Goal: Task Accomplishment & Management: Use online tool/utility

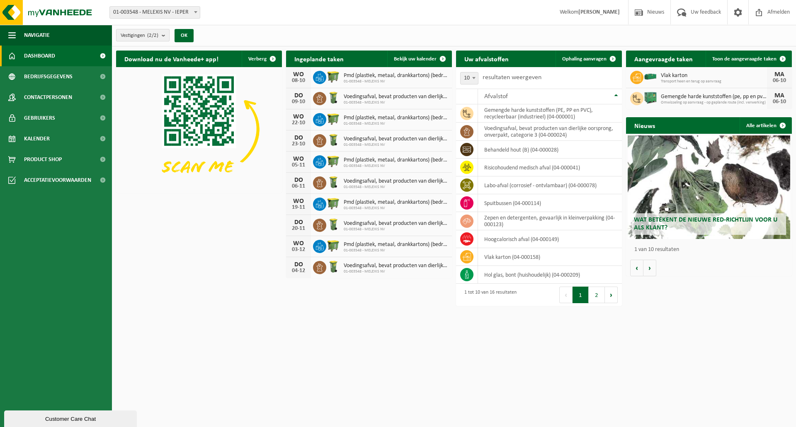
click at [148, 34] on span "Vestigingen (2/2)" at bounding box center [140, 35] width 38 height 12
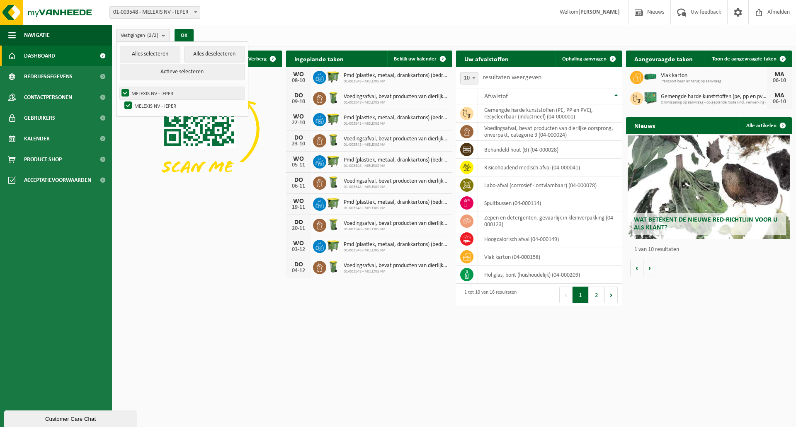
click at [156, 95] on label "MELEXIS NV - IEPER" at bounding box center [182, 93] width 125 height 12
click at [119, 87] on input "MELEXIS NV - IEPER" at bounding box center [118, 87] width 0 height 0
click at [128, 90] on label "MELEXIS NV - IEPER" at bounding box center [182, 93] width 125 height 12
click at [119, 87] on input "MELEXIS NV - IEPER" at bounding box center [118, 87] width 0 height 0
click at [159, 90] on label "MELEXIS NV - IEPER" at bounding box center [182, 93] width 125 height 12
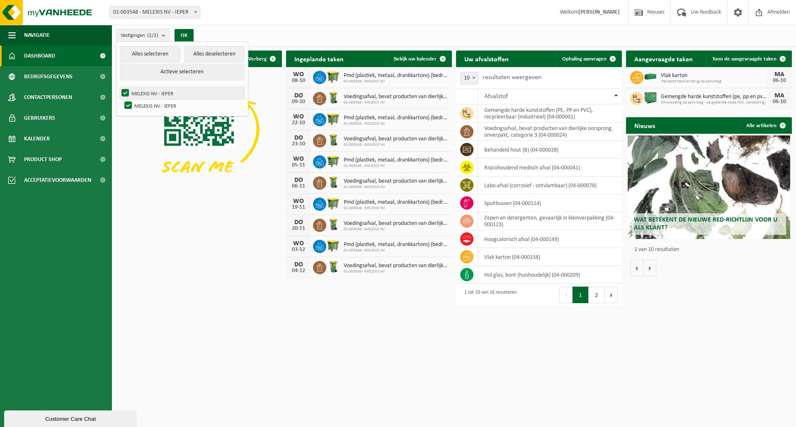
click at [119, 87] on input "MELEXIS NV - IEPER" at bounding box center [118, 87] width 0 height 0
click at [159, 90] on label "MELEXIS NV - IEPER" at bounding box center [182, 93] width 125 height 12
click at [119, 87] on input "MELEXIS NV - IEPER" at bounding box center [118, 87] width 0 height 0
click at [160, 90] on label "MELEXIS NV - IEPER" at bounding box center [182, 93] width 125 height 12
click at [119, 87] on input "MELEXIS NV - IEPER" at bounding box center [118, 87] width 0 height 0
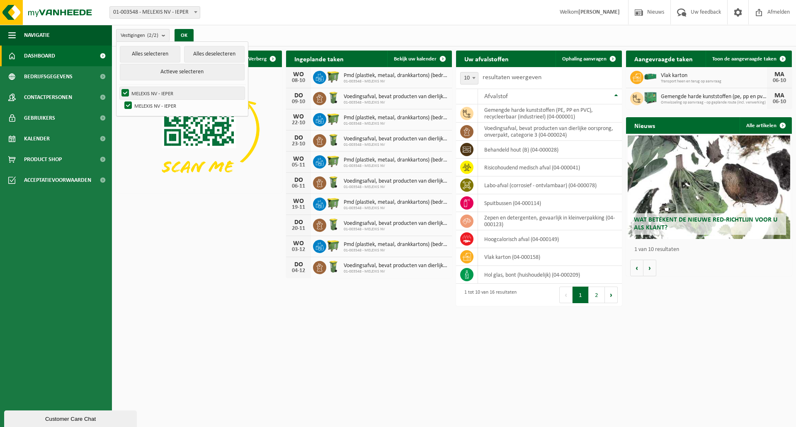
checkbox input "false"
click at [160, 105] on label "MELEXIS NV - IEPER" at bounding box center [184, 105] width 122 height 12
click at [121, 99] on input "MELEXIS NV - IEPER" at bounding box center [121, 99] width 0 height 0
checkbox input "false"
click at [734, 58] on span "Toon de aangevraagde taken" at bounding box center [744, 58] width 64 height 5
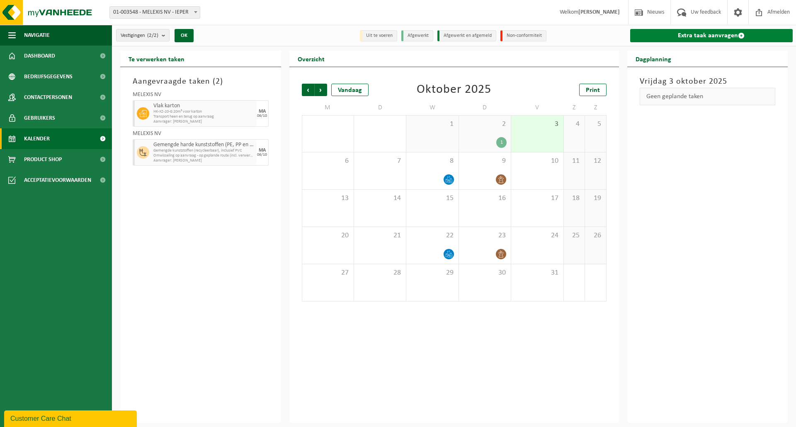
click at [724, 34] on link "Extra taak aanvragen" at bounding box center [711, 35] width 163 height 13
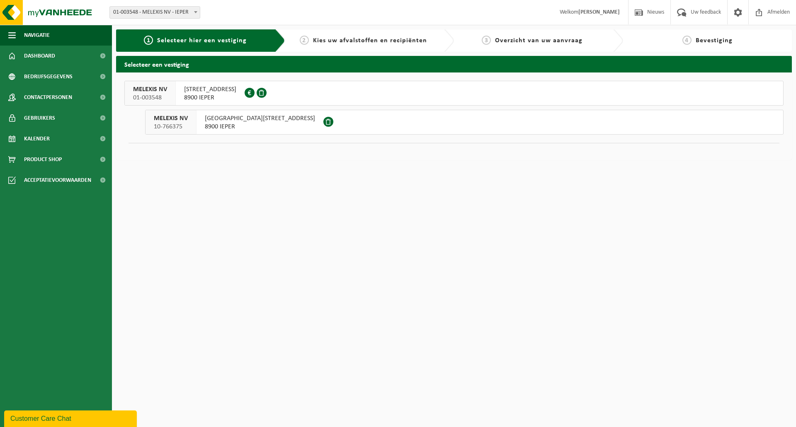
click at [219, 91] on span "ROZENDAALSTRAAT 12" at bounding box center [210, 89] width 52 height 8
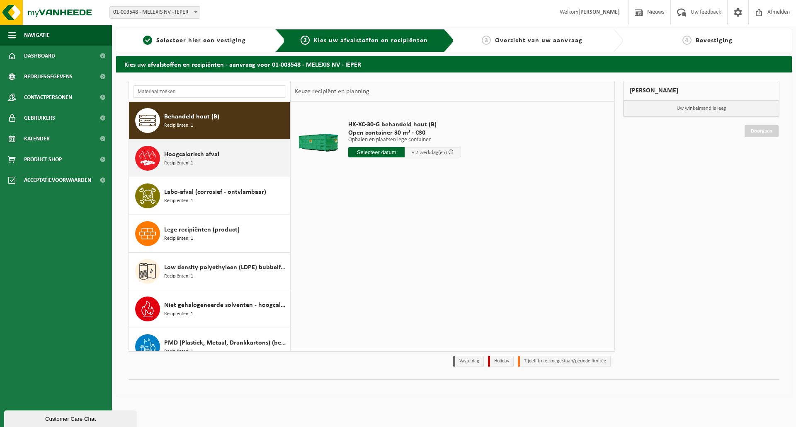
click at [216, 158] on span "Hoogcalorisch afval" at bounding box center [191, 155] width 55 height 10
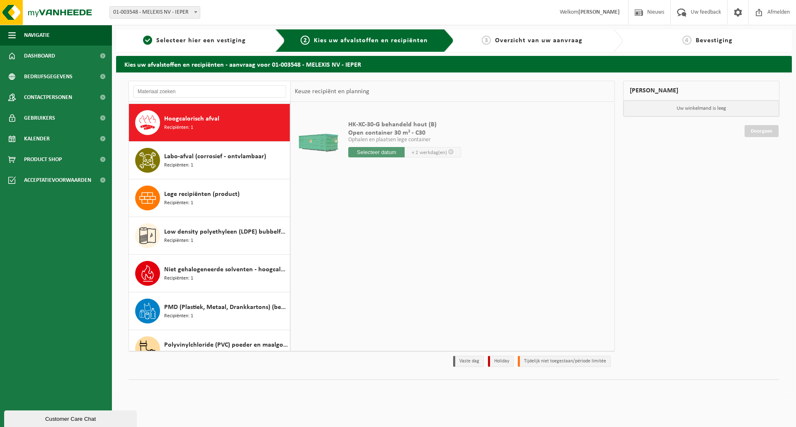
scroll to position [38, 0]
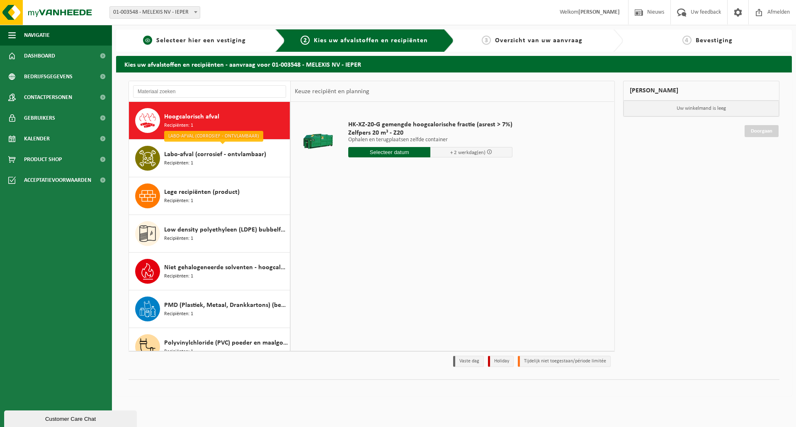
click at [178, 37] on span "Selecteer hier een vestiging" at bounding box center [201, 40] width 90 height 7
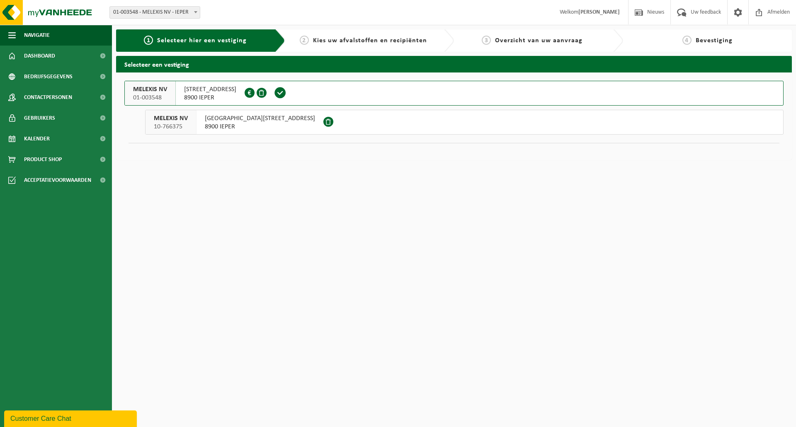
click at [206, 124] on span "8900 IEPER" at bounding box center [260, 127] width 110 height 8
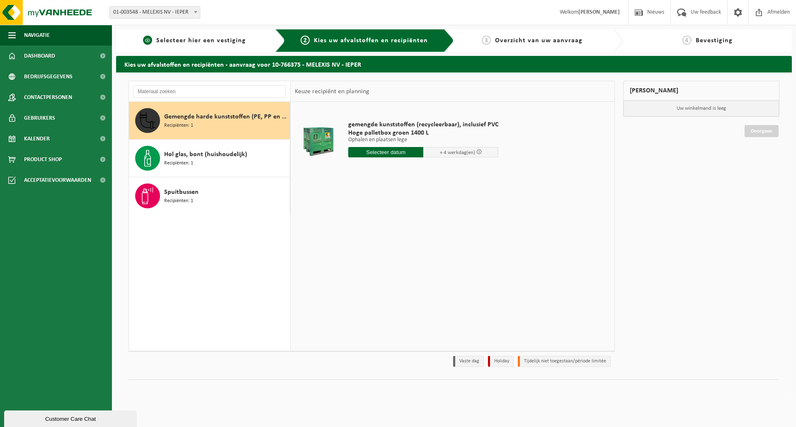
click at [195, 39] on span "Selecteer hier een vestiging" at bounding box center [201, 40] width 90 height 7
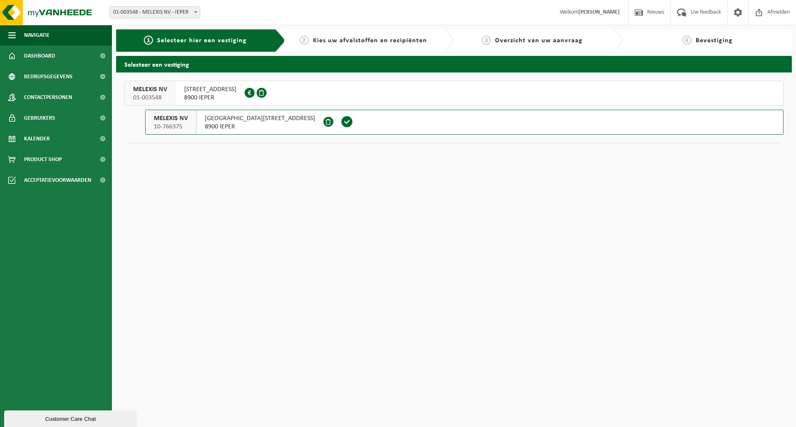
click at [199, 92] on span "[STREET_ADDRESS]" at bounding box center [210, 89] width 52 height 8
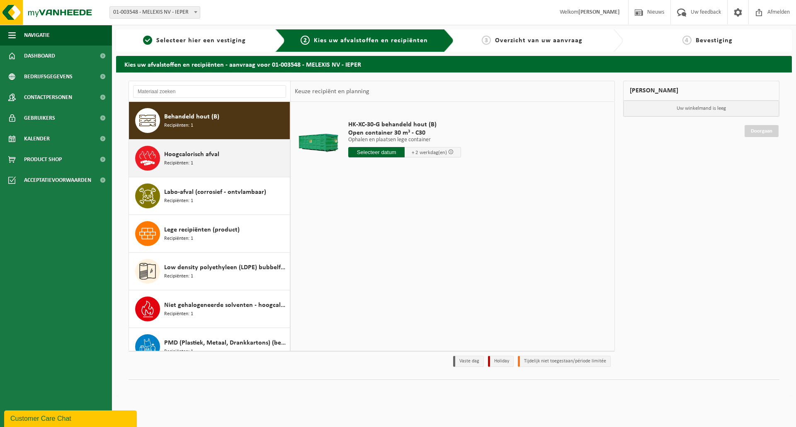
click at [248, 157] on div "Hoogcalorisch afval Recipiënten: 1" at bounding box center [225, 158] width 123 height 25
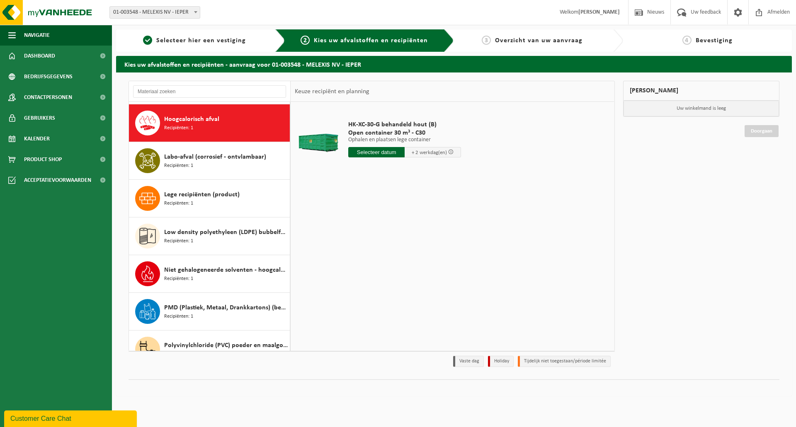
scroll to position [38, 0]
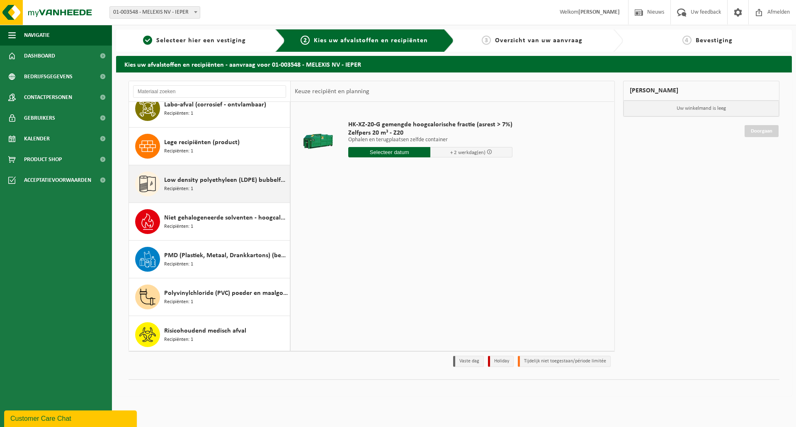
click at [230, 183] on span "Low density polyethyleen (LDPE) bubbelfolie, [GEOGRAPHIC_DATA]" at bounding box center [225, 180] width 123 height 10
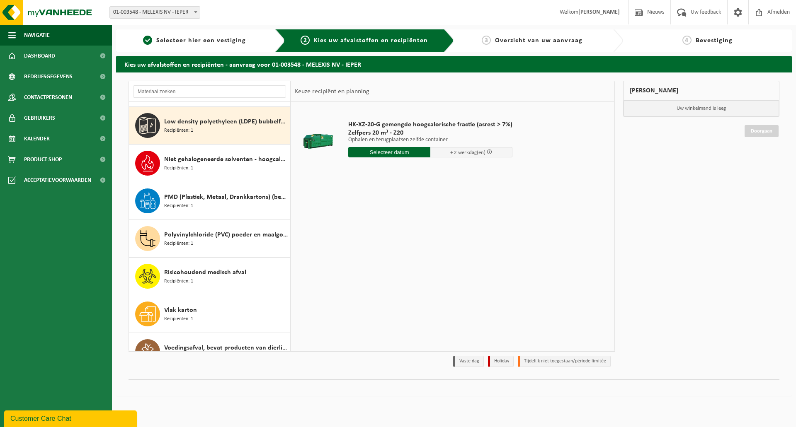
scroll to position [151, 0]
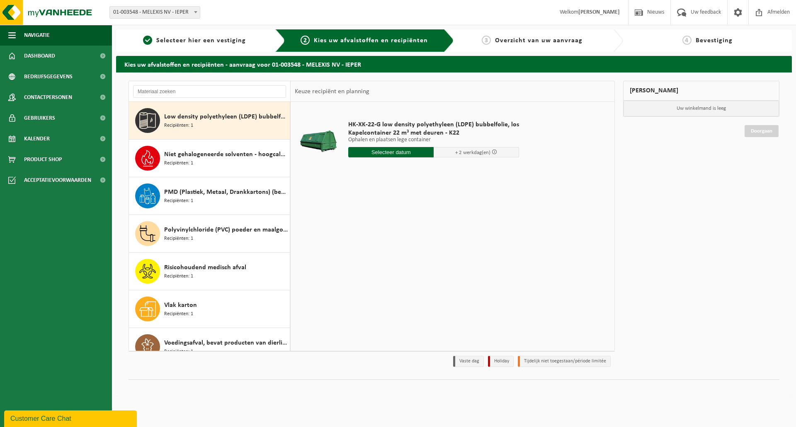
click at [403, 154] on input "text" at bounding box center [390, 152] width 85 height 10
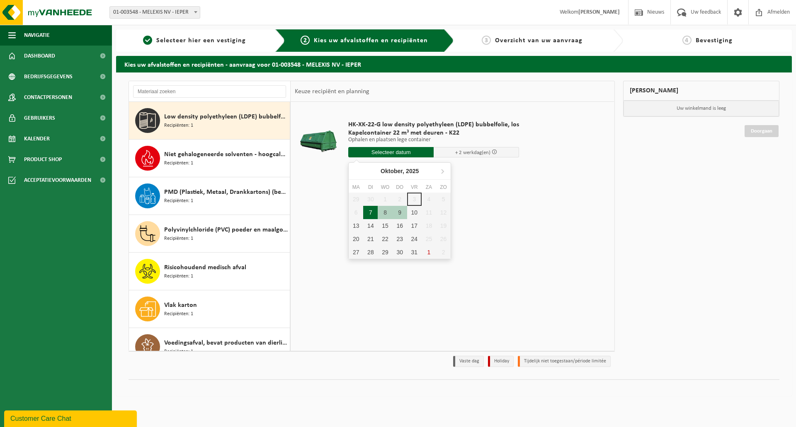
click at [372, 213] on div "7" at bounding box center [370, 212] width 15 height 13
type input "Van 2025-10-07"
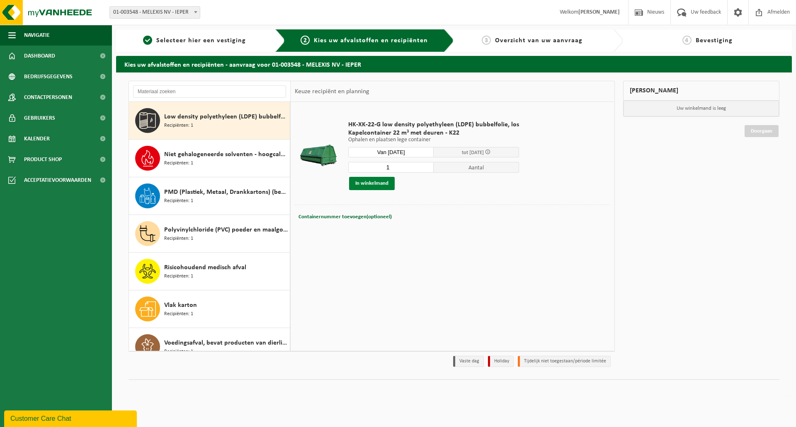
click at [387, 185] on button "In winkelmand" at bounding box center [372, 183] width 46 height 13
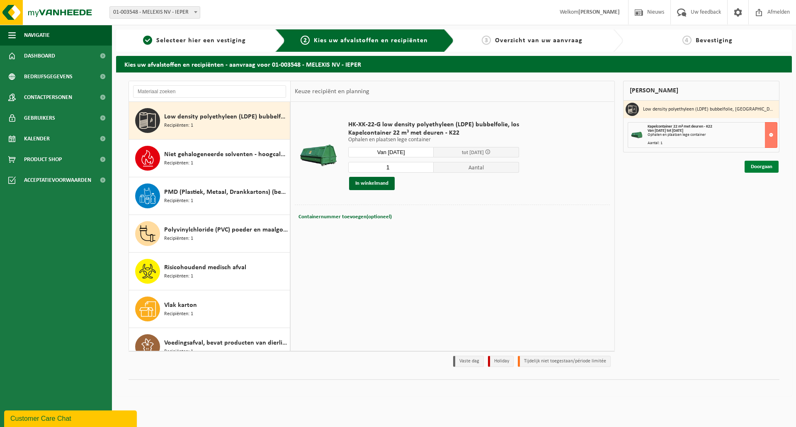
click at [756, 165] on link "Doorgaan" at bounding box center [761, 167] width 34 height 12
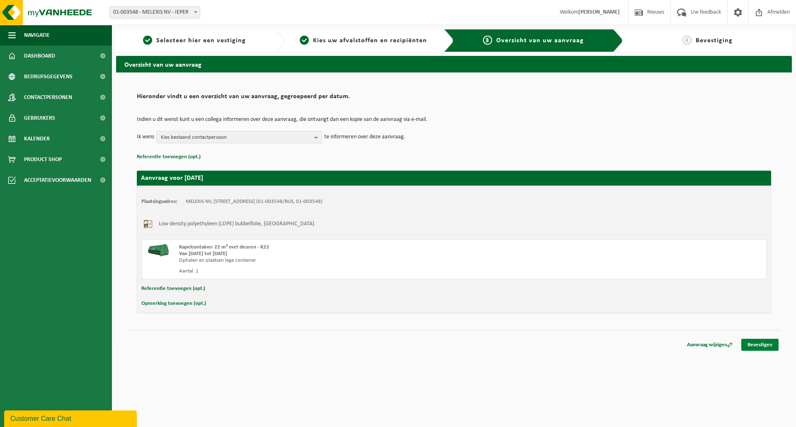
click at [762, 346] on link "Bevestigen" at bounding box center [759, 345] width 37 height 12
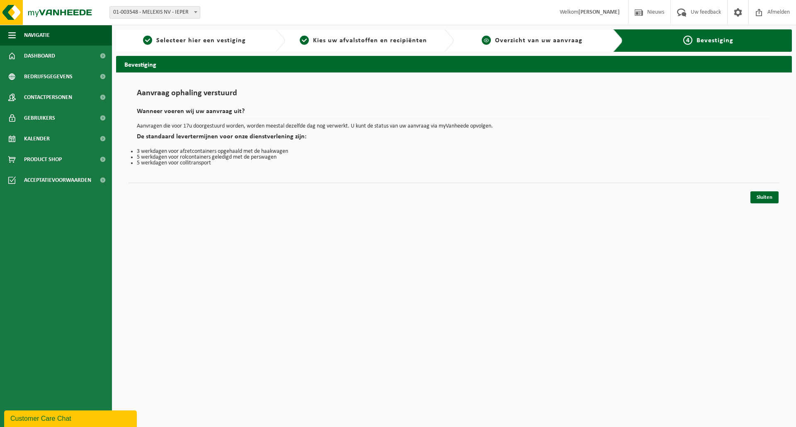
click at [551, 40] on span "Overzicht van uw aanvraag" at bounding box center [538, 40] width 87 height 7
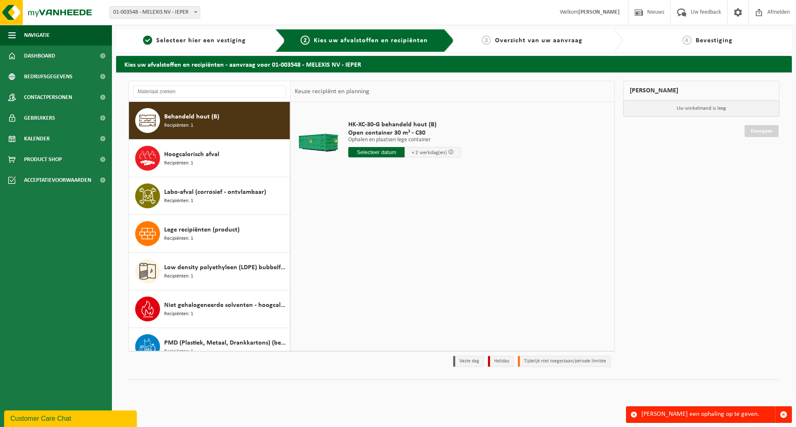
click at [716, 40] on span "Bevestiging" at bounding box center [713, 40] width 37 height 7
click at [702, 40] on span "Bevestiging" at bounding box center [713, 40] width 37 height 7
click at [575, 44] on div "3 Overzicht van uw aanvraag" at bounding box center [532, 41] width 148 height 10
click at [784, 416] on span "button" at bounding box center [782, 414] width 7 height 7
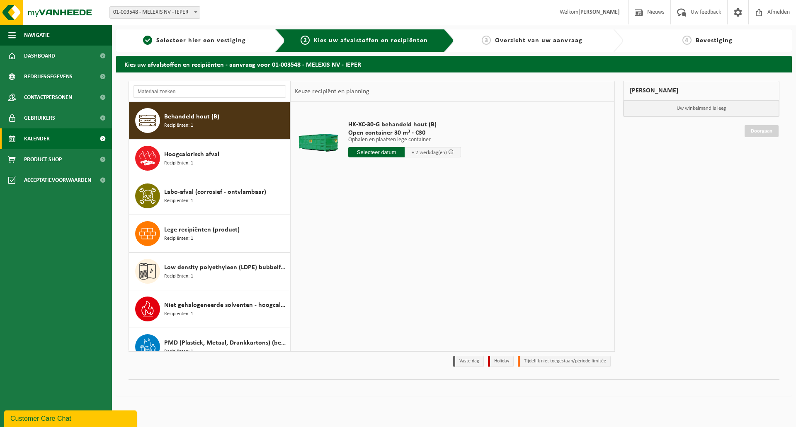
click at [44, 140] on span "Kalender" at bounding box center [37, 138] width 26 height 21
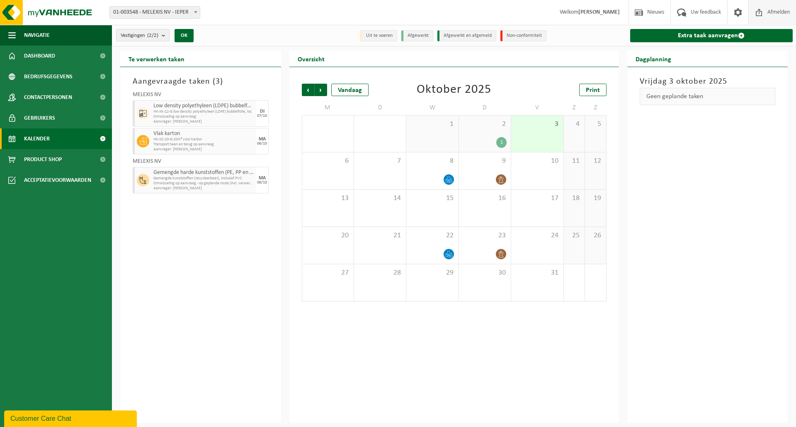
click at [777, 10] on span "Afmelden" at bounding box center [778, 12] width 27 height 24
